Goal: Find contact information: Find contact information

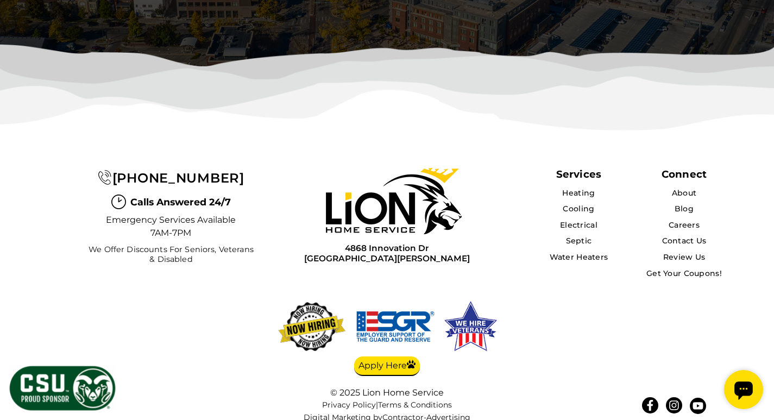
scroll to position [3442, 0]
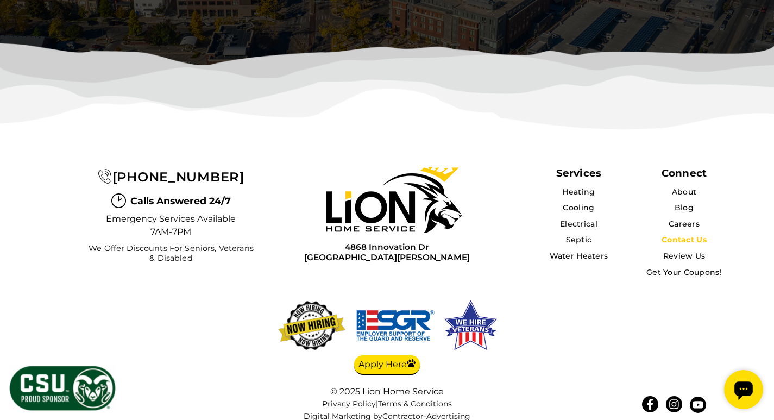
click at [664, 235] on link "Contact Us" at bounding box center [683, 240] width 45 height 10
